Goal: Information Seeking & Learning: Find specific page/section

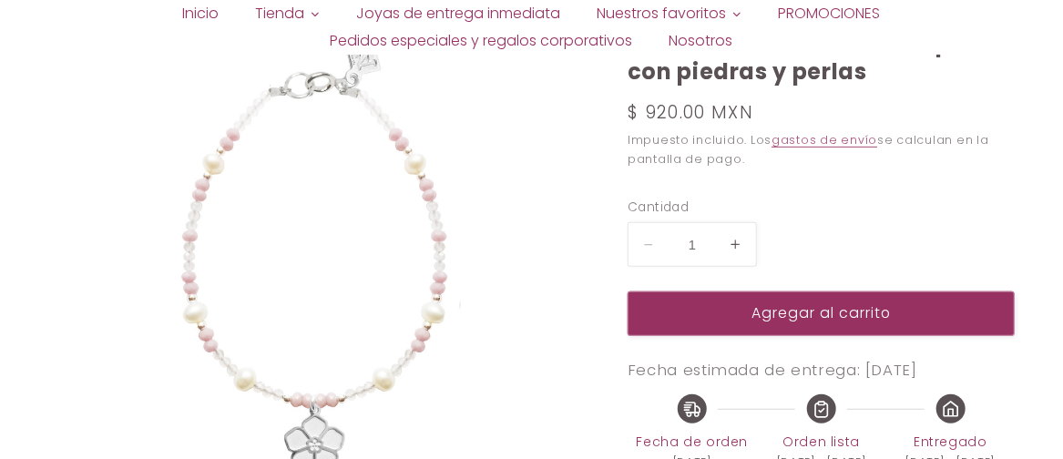
select select "{"isForProduct":false,"id":43715012821146,"title":"Amatista","available":true,"…"
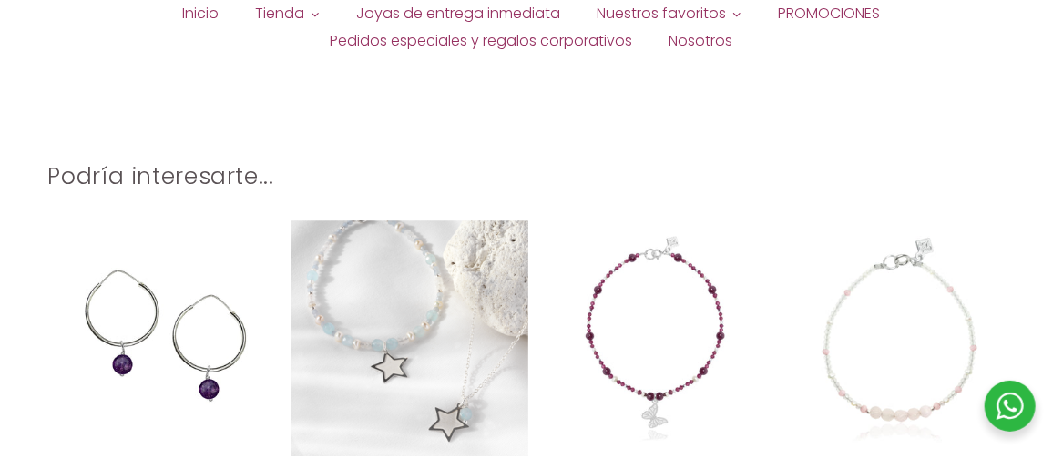
scroll to position [2514, 0]
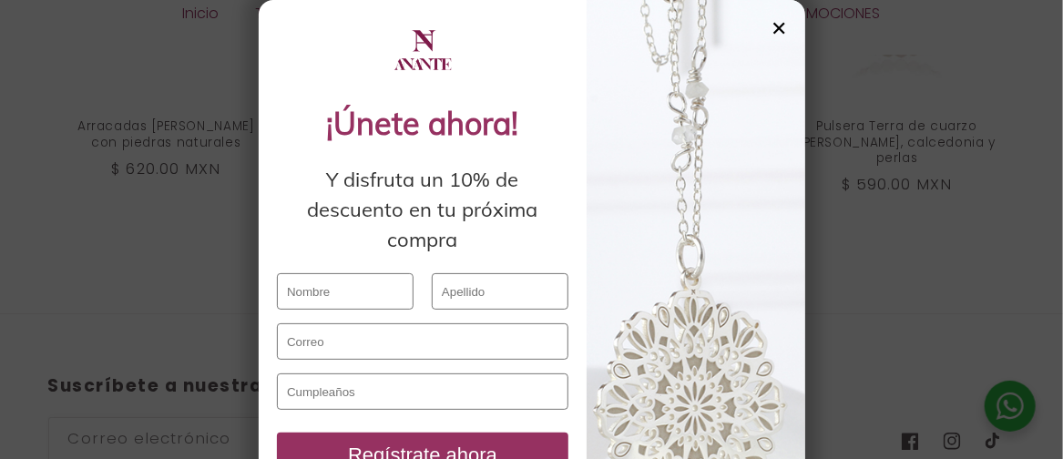
click at [770, 32] on div "✕" at bounding box center [778, 28] width 16 height 20
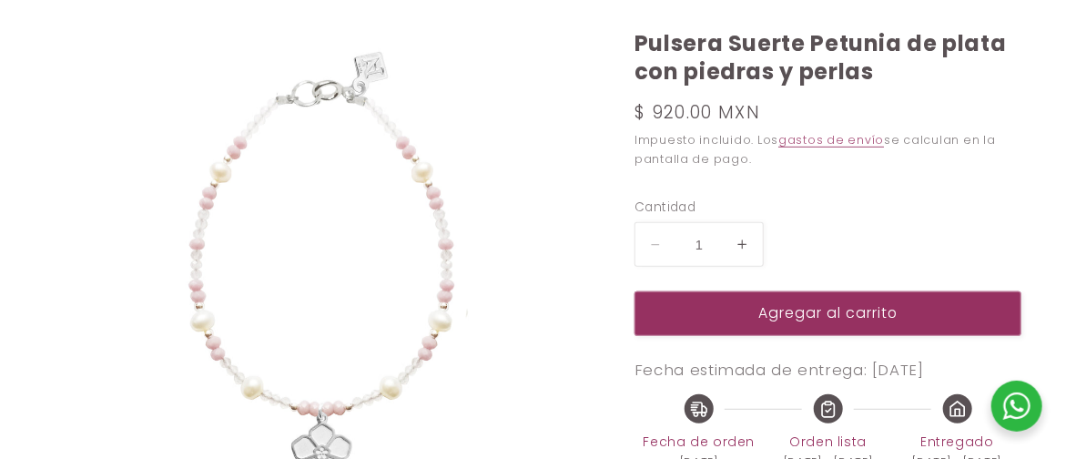
scroll to position [0, 0]
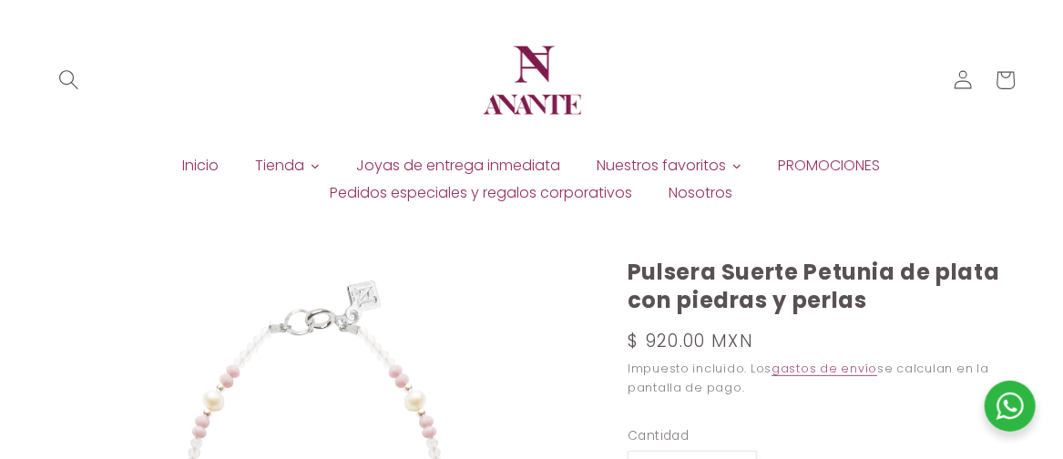
click at [76, 86] on icon "Búsqueda" at bounding box center [68, 80] width 20 height 20
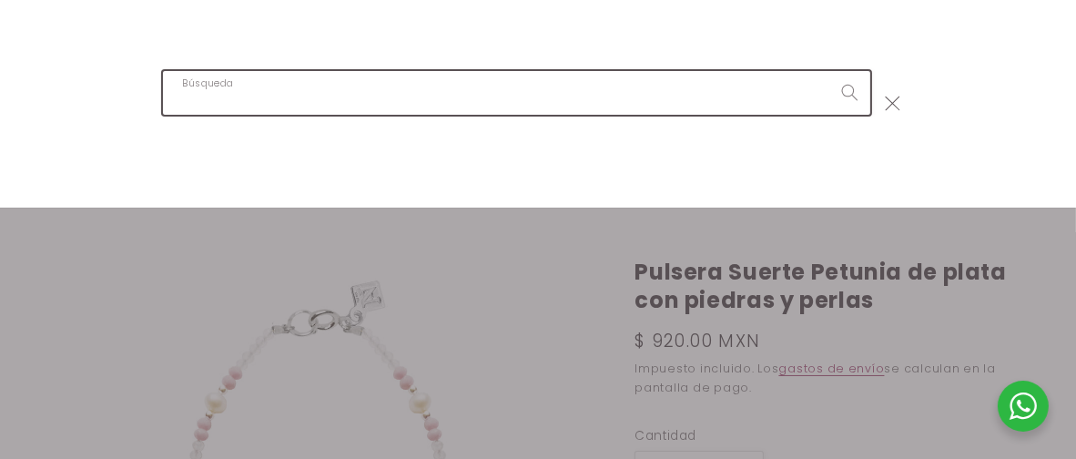
click at [230, 105] on input "Búsqueda" at bounding box center [517, 92] width 708 height 43
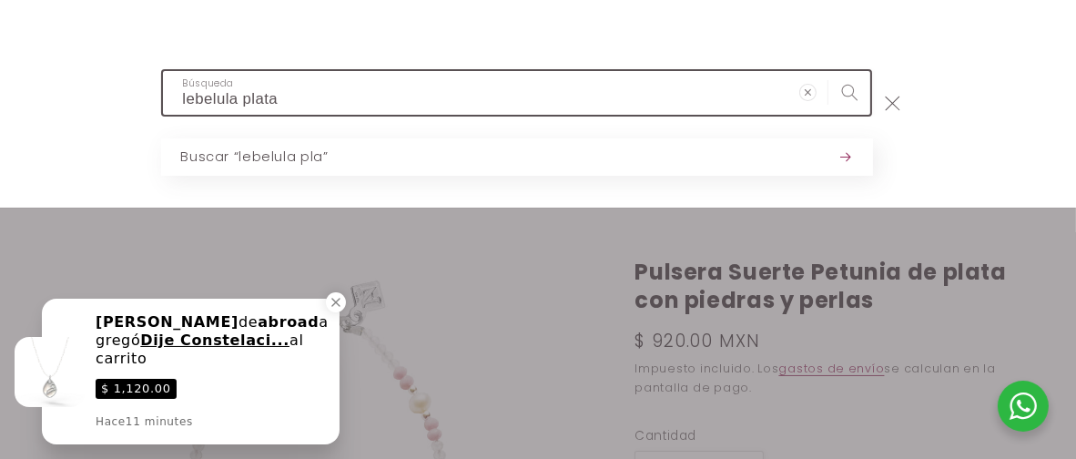
type input "lebelula plata"
click at [829, 71] on button "Búsqueda" at bounding box center [850, 92] width 42 height 42
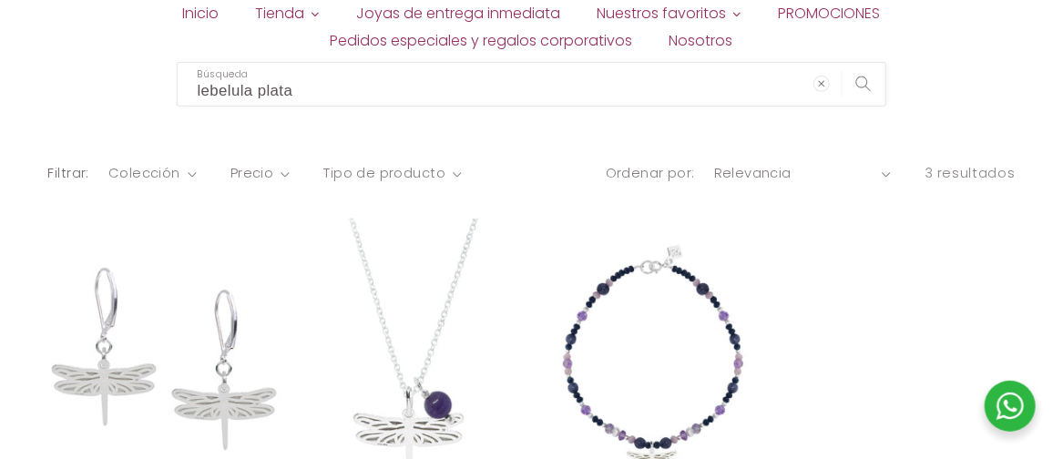
scroll to position [455, 0]
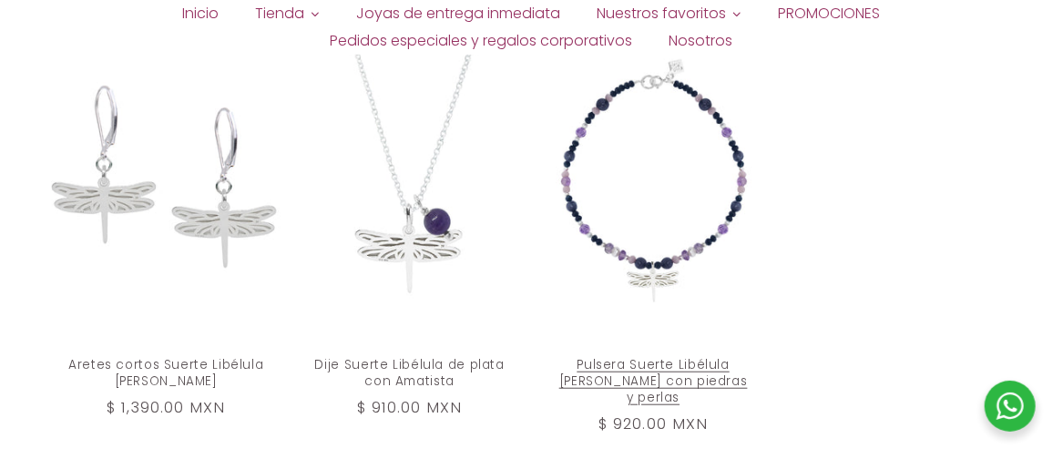
click at [664, 357] on link "Pulsera Suerte Libélula de plata con piedras y perlas" at bounding box center [654, 381] width 199 height 48
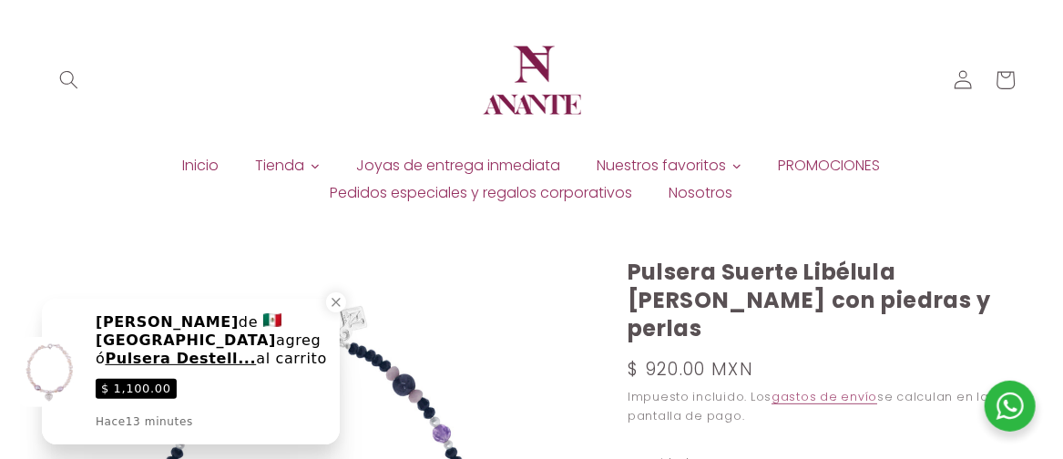
click at [689, 190] on span "Nosotros" at bounding box center [701, 193] width 64 height 20
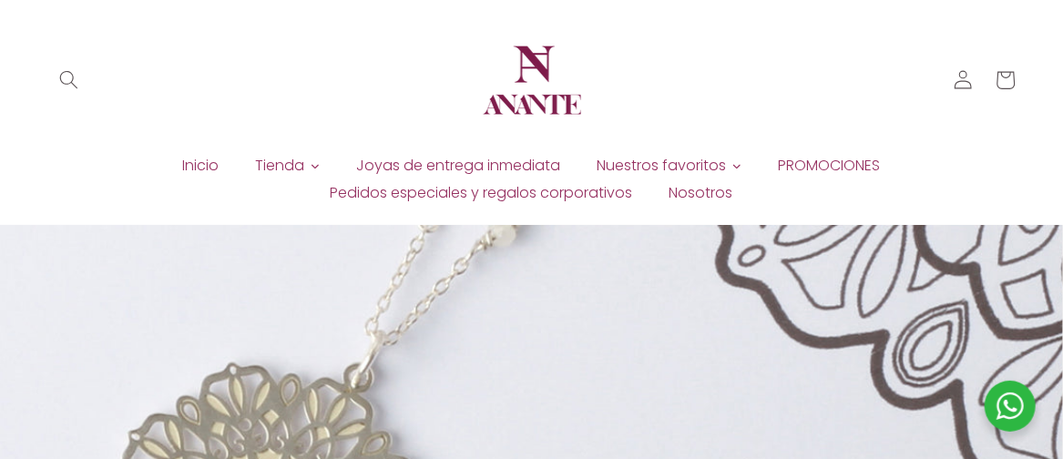
click at [688, 196] on span "Nosotros" at bounding box center [701, 193] width 64 height 20
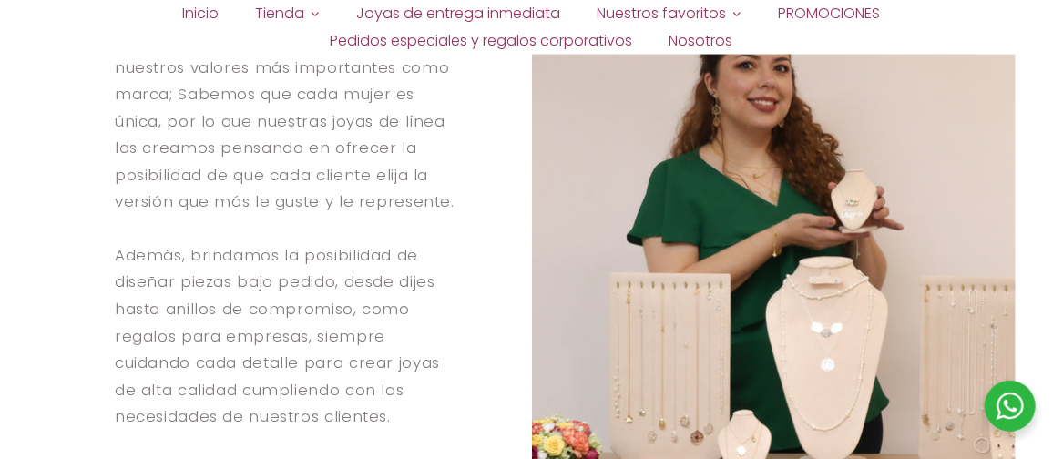
scroll to position [1548, 0]
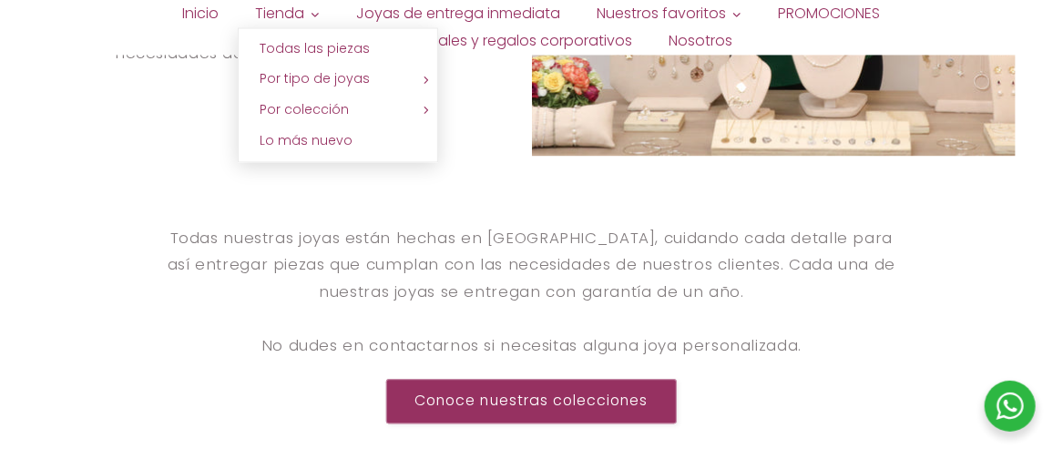
click at [319, 15] on link "Tienda" at bounding box center [288, 13] width 101 height 27
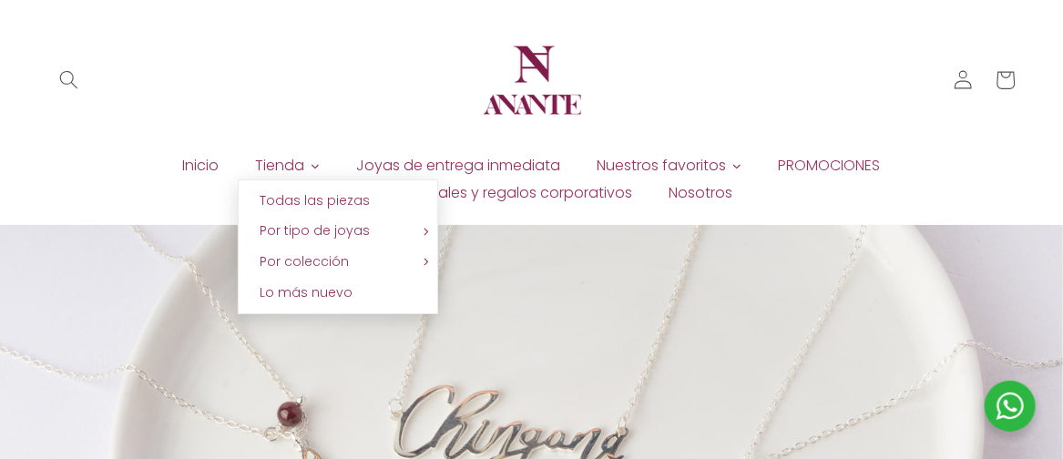
click at [310, 168] on icon at bounding box center [315, 166] width 11 height 11
click at [310, 165] on icon at bounding box center [315, 166] width 11 height 11
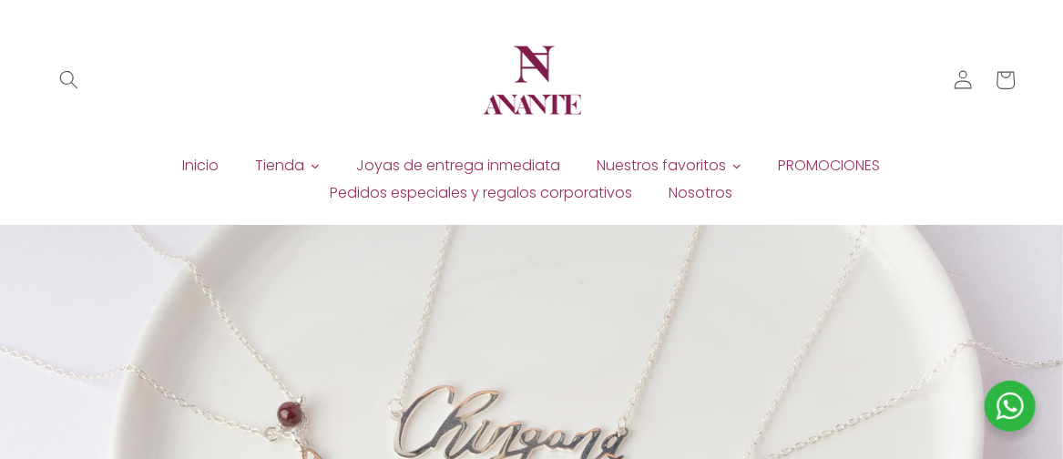
click at [203, 160] on span "Inicio" at bounding box center [201, 166] width 36 height 20
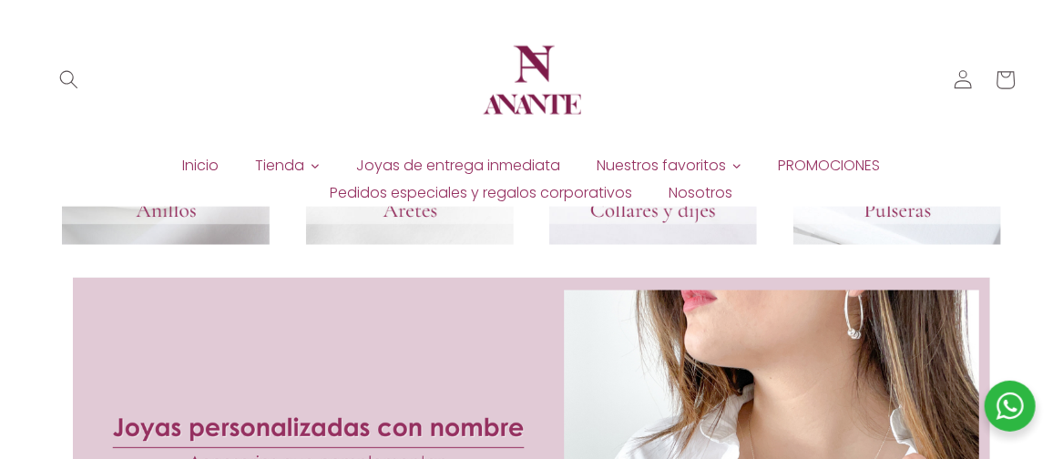
scroll to position [576, 0]
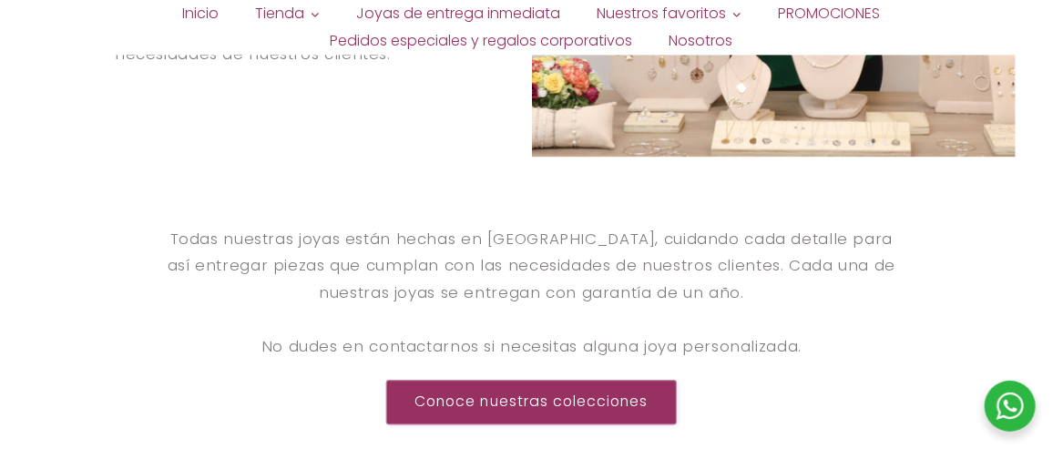
scroll to position [1548, 0]
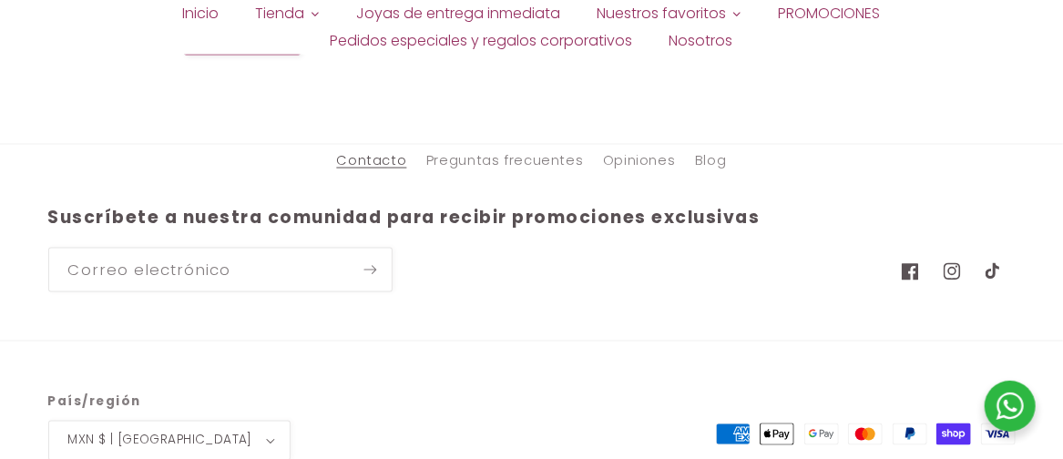
scroll to position [1078, 0]
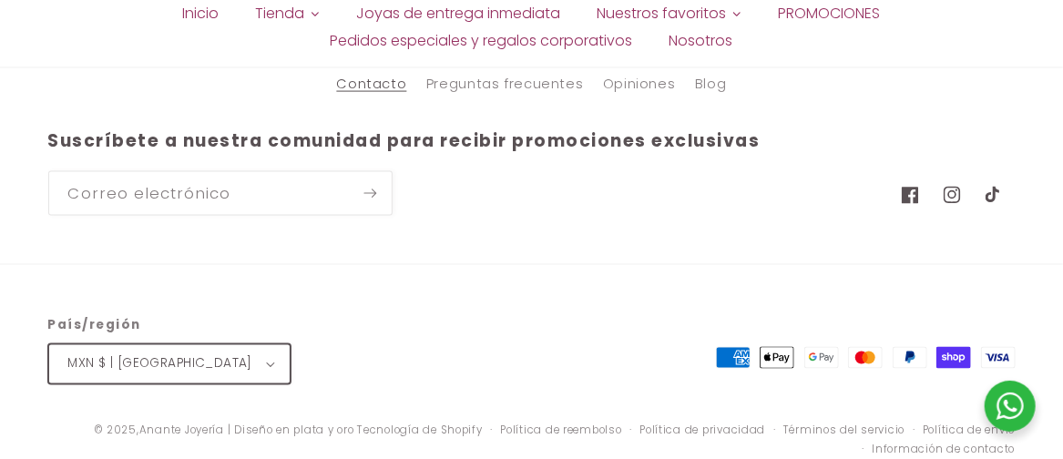
click at [266, 366] on icon "button" at bounding box center [270, 364] width 9 height 5
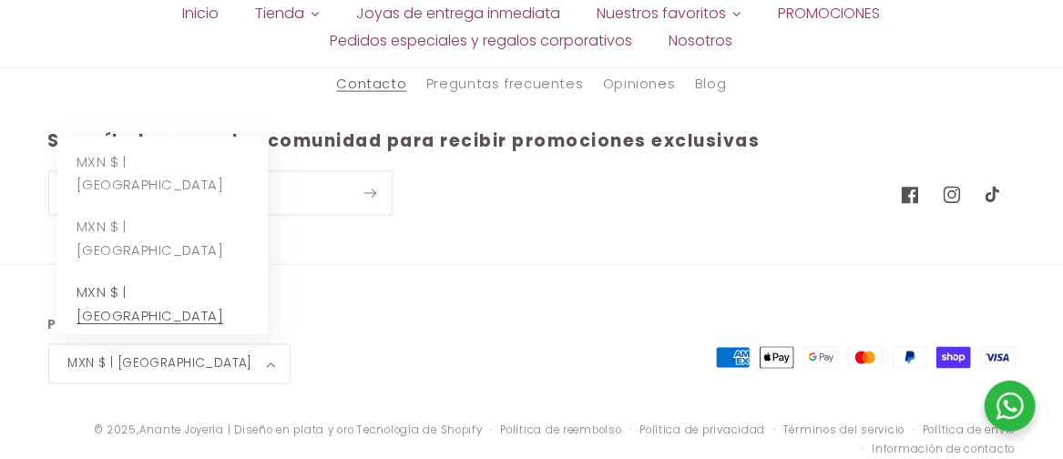
click at [152, 310] on link "MXN $ | México" at bounding box center [162, 306] width 210 height 66
